Goal: Find specific page/section: Find specific page/section

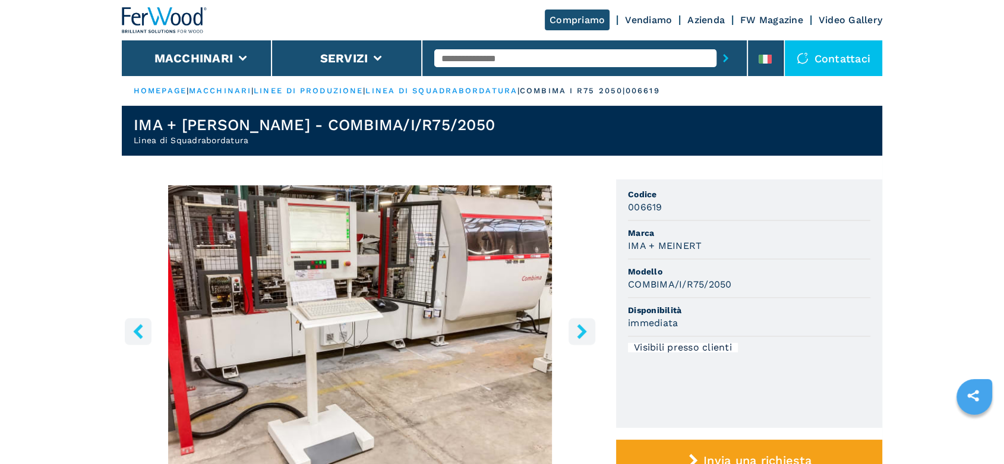
click at [465, 62] on input "text" at bounding box center [575, 58] width 282 height 18
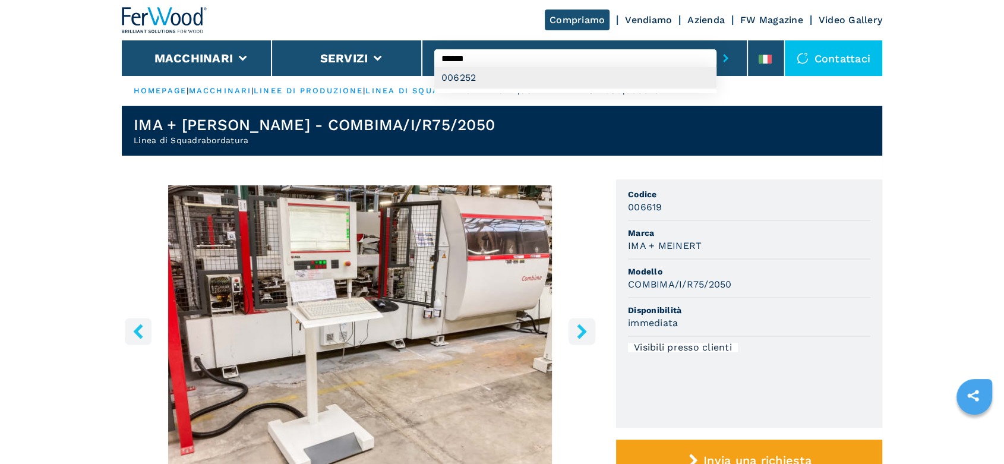
type input "******"
click at [479, 79] on div "006252" at bounding box center [575, 77] width 282 height 21
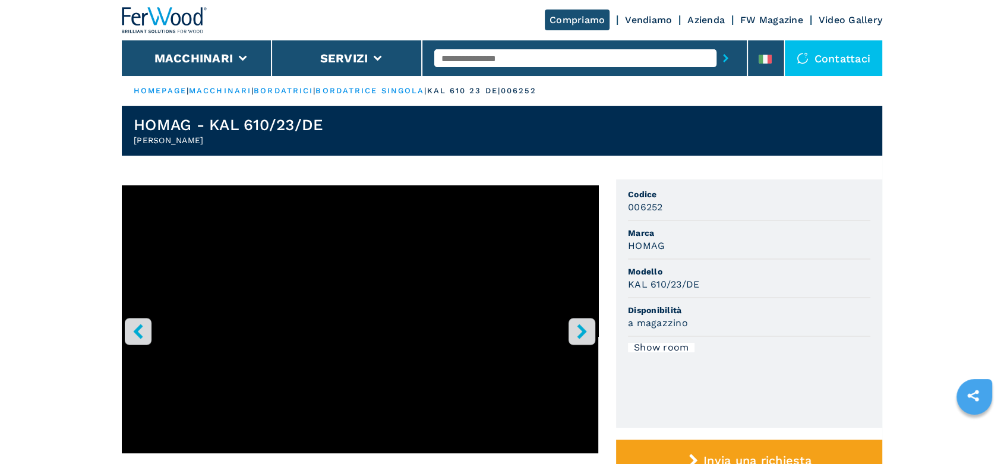
click at [585, 331] on icon "right-button" at bounding box center [582, 331] width 10 height 15
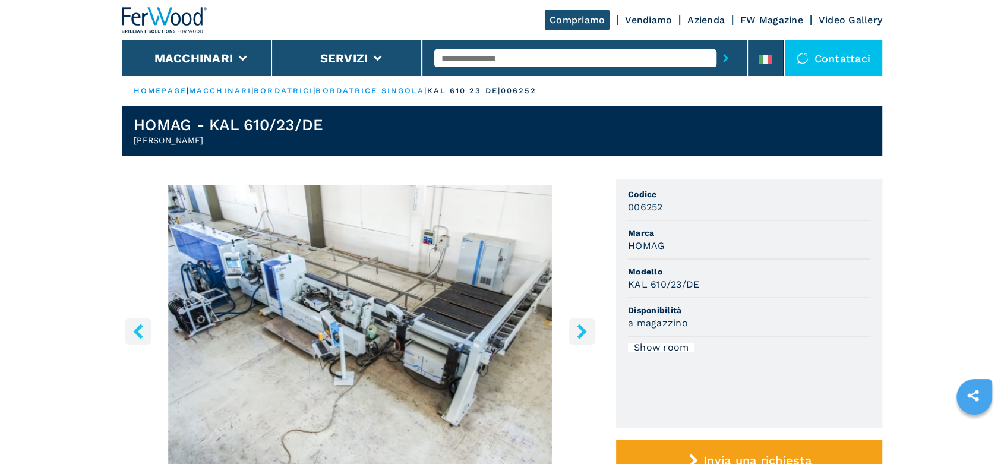
click at [585, 331] on icon "right-button" at bounding box center [582, 331] width 10 height 15
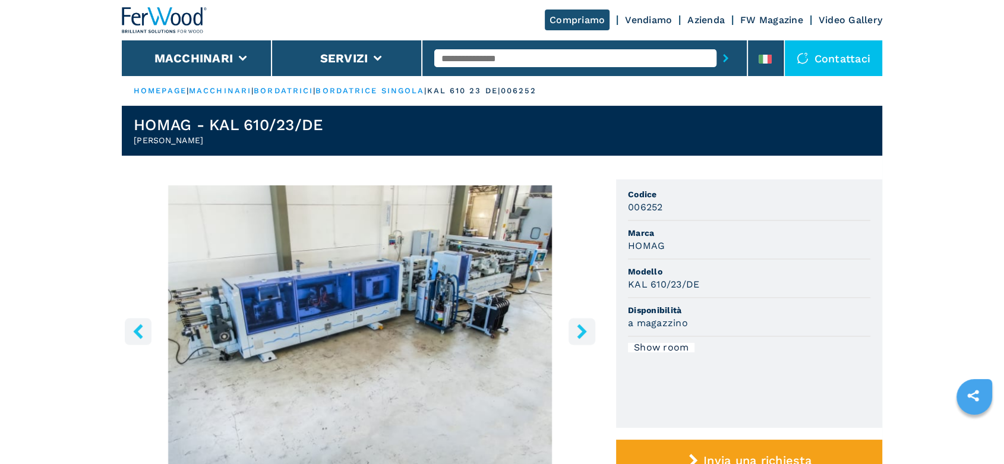
click at [585, 331] on icon "right-button" at bounding box center [582, 331] width 10 height 15
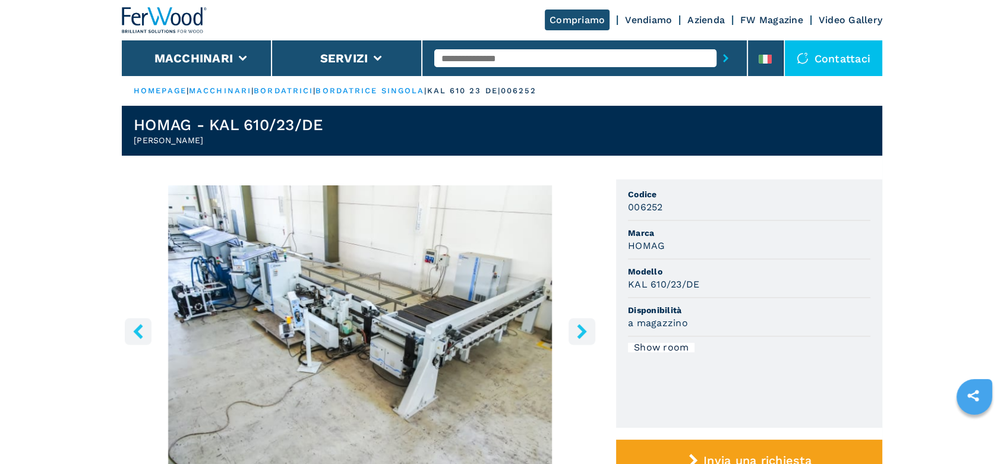
click at [585, 331] on icon "right-button" at bounding box center [582, 331] width 10 height 15
